Goal: Task Accomplishment & Management: Manage account settings

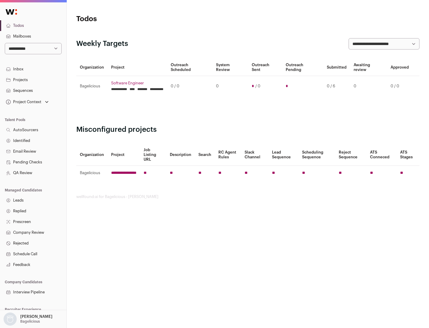
click at [33, 80] on link "Projects" at bounding box center [33, 80] width 66 height 11
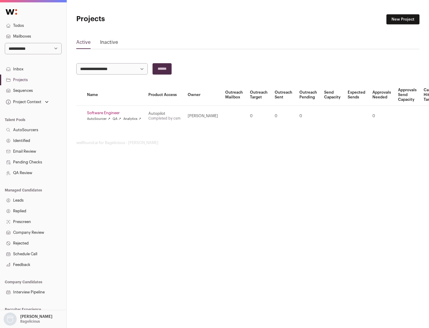
click at [116, 113] on link "Software Engineer" at bounding box center [114, 113] width 54 height 5
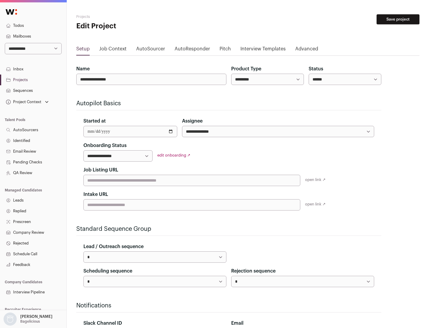
click at [398, 19] on button "Save project" at bounding box center [398, 19] width 43 height 10
